Goal: Task Accomplishment & Management: Use online tool/utility

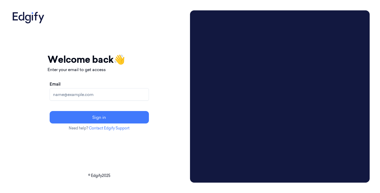
click at [100, 94] on input "Email" at bounding box center [99, 94] width 99 height 12
type input "[EMAIL_ADDRESS]"
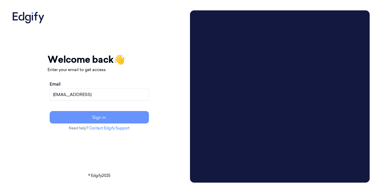
click at [114, 116] on button "Sign in" at bounding box center [99, 117] width 99 height 12
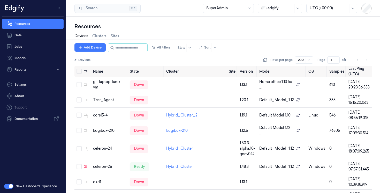
click at [230, 8] on div at bounding box center [225, 7] width 39 height 5
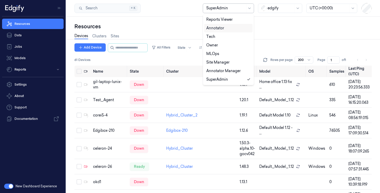
click at [218, 30] on div "Annotator" at bounding box center [215, 27] width 18 height 5
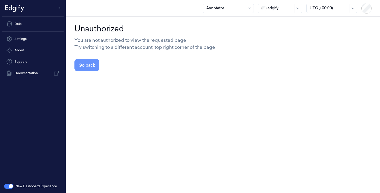
click at [92, 67] on button "Go back" at bounding box center [87, 65] width 25 height 12
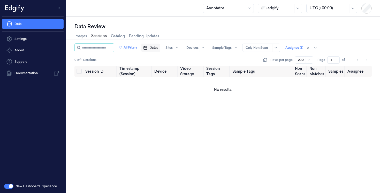
click at [158, 47] on span "Dates" at bounding box center [154, 47] width 9 height 5
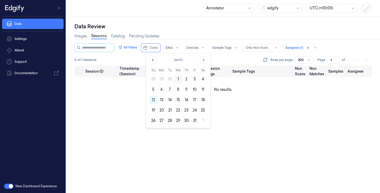
click at [177, 77] on button "1" at bounding box center [178, 79] width 8 height 8
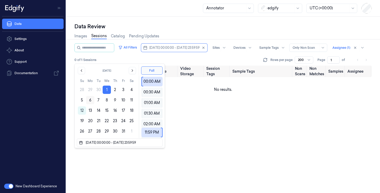
click at [91, 100] on button "6" at bounding box center [90, 100] width 8 height 8
type input "01/10/2025 00:00:00 - 06/10/2025 23:59:59"
click at [202, 25] on div "Data Review" at bounding box center [224, 26] width 298 height 7
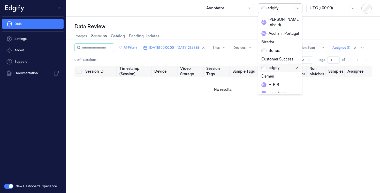
click at [277, 9] on div at bounding box center [281, 7] width 26 height 5
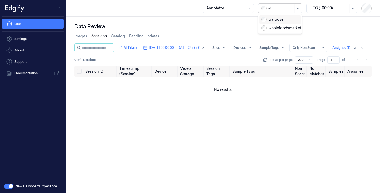
type input "wai"
click at [276, 19] on div "waitrose" at bounding box center [273, 19] width 22 height 5
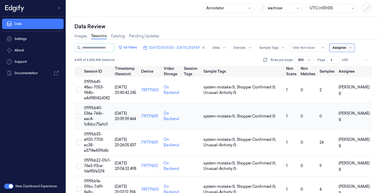
click at [97, 108] on span "0199bb40-536a-764c-aec4-1c8dcc75afc0" at bounding box center [96, 115] width 24 height 21
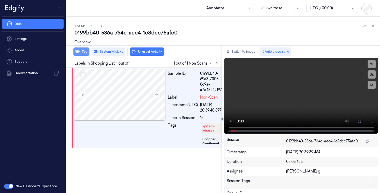
click at [80, 52] on button "Tag" at bounding box center [81, 51] width 16 height 8
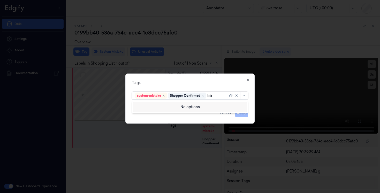
type input "b"
type input "p"
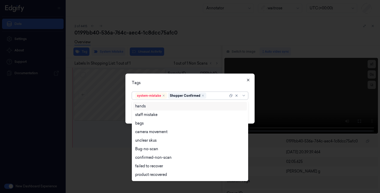
click at [249, 78] on icon "button" at bounding box center [248, 80] width 4 height 4
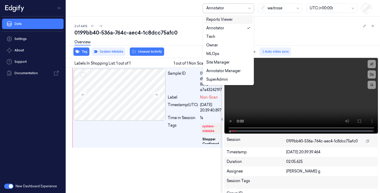
click at [240, 9] on div at bounding box center [225, 7] width 39 height 5
click at [227, 80] on div "SuperAdmin" at bounding box center [217, 79] width 22 height 5
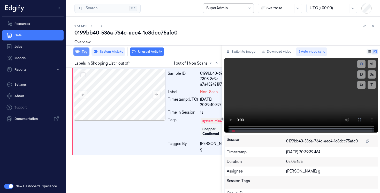
click at [83, 53] on button "Tag" at bounding box center [81, 51] width 16 height 8
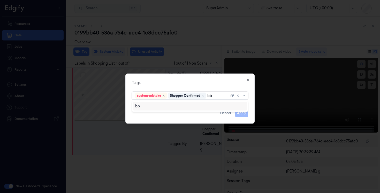
type input "b"
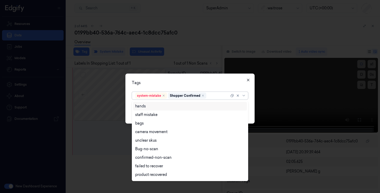
click at [247, 80] on icon "button" at bounding box center [248, 80] width 4 height 4
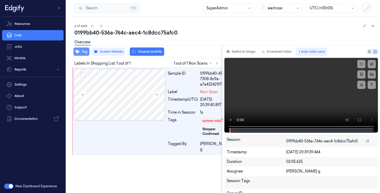
click at [81, 53] on button "Tag" at bounding box center [81, 51] width 16 height 8
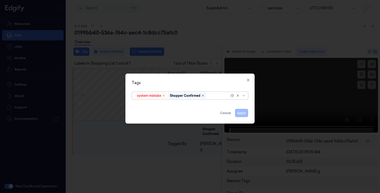
click at [204, 95] on icon "Remove ,Shopper Confirmed" at bounding box center [203, 95] width 3 height 3
click at [225, 114] on button "Cancel" at bounding box center [225, 113] width 15 height 8
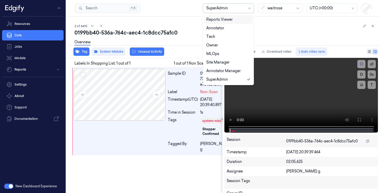
click at [232, 10] on div at bounding box center [225, 7] width 39 height 5
click at [225, 28] on div "Annotator" at bounding box center [228, 27] width 44 height 5
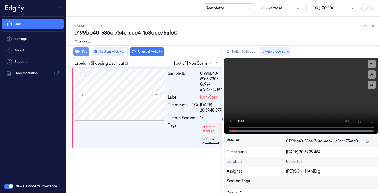
click at [83, 49] on button "Tag" at bounding box center [81, 51] width 16 height 8
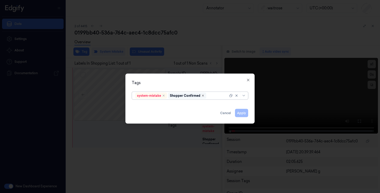
click at [204, 95] on icon "Remove ,Shopper Confirmed" at bounding box center [203, 95] width 3 height 3
click at [228, 113] on button "Cancel" at bounding box center [225, 113] width 15 height 8
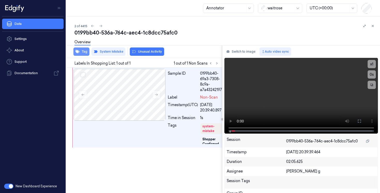
click at [79, 53] on icon "button" at bounding box center [78, 51] width 4 height 4
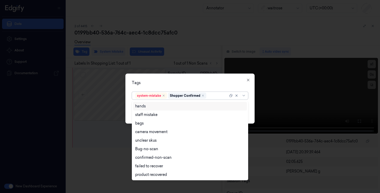
click at [215, 96] on div at bounding box center [218, 95] width 21 height 5
click at [248, 80] on icon "button" at bounding box center [248, 80] width 4 height 4
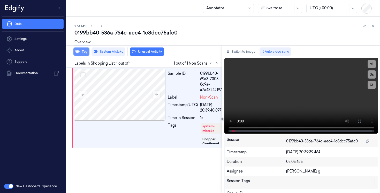
click at [82, 51] on button "Tag" at bounding box center [81, 51] width 16 height 8
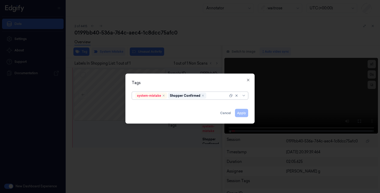
click at [216, 95] on div at bounding box center [218, 95] width 21 height 5
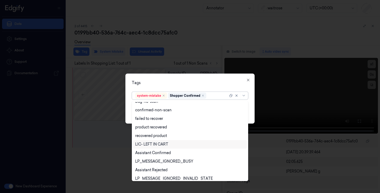
scroll to position [49, 0]
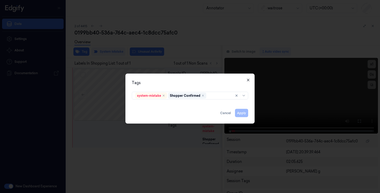
click at [248, 80] on icon "button" at bounding box center [248, 80] width 2 height 2
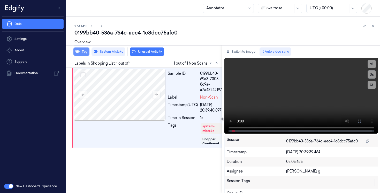
click at [83, 51] on button "Tag" at bounding box center [81, 51] width 16 height 8
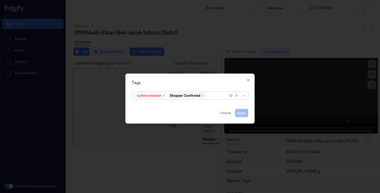
click at [218, 96] on div at bounding box center [218, 95] width 21 height 5
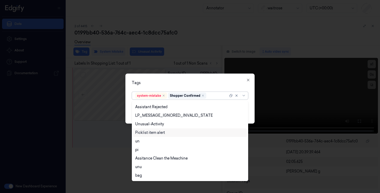
scroll to position [0, 0]
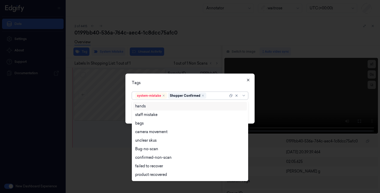
click at [249, 81] on icon "button" at bounding box center [248, 80] width 4 height 4
